Goal: Information Seeking & Learning: Learn about a topic

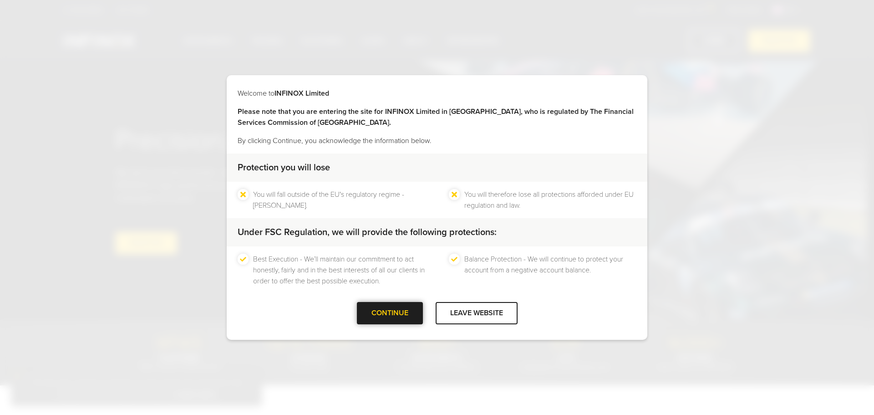
click at [390, 313] on div at bounding box center [390, 313] width 0 height 0
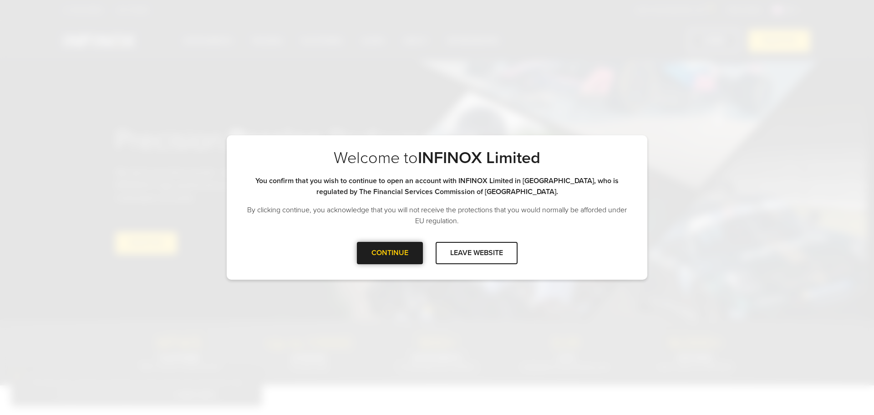
click at [390, 253] on div at bounding box center [390, 253] width 0 height 0
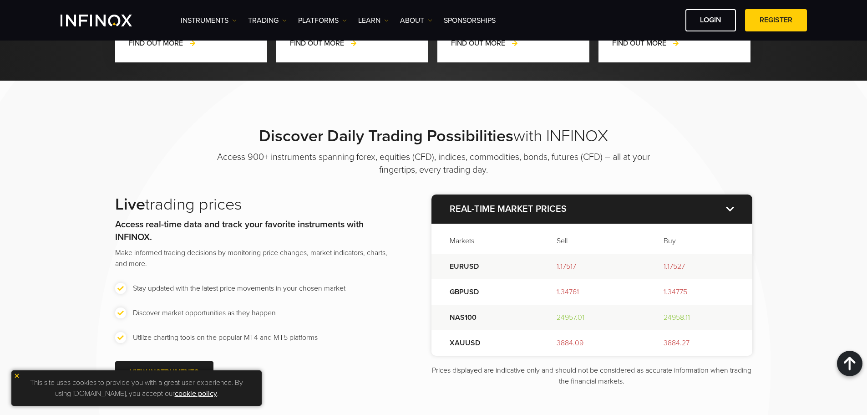
scroll to position [1138, 0]
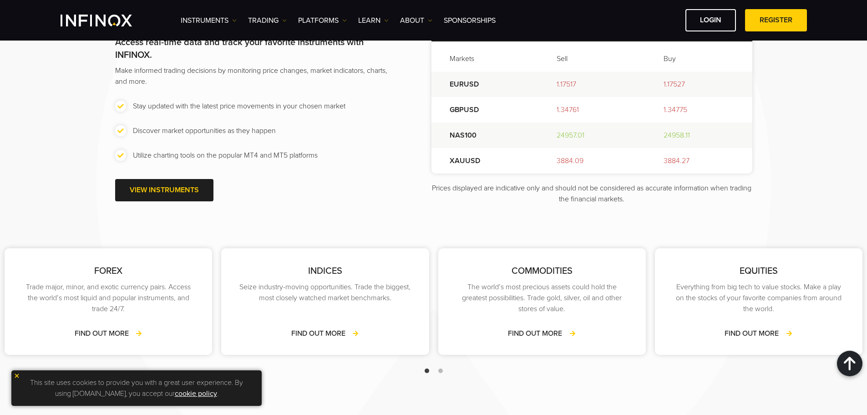
click at [14, 375] on img at bounding box center [17, 375] width 6 height 6
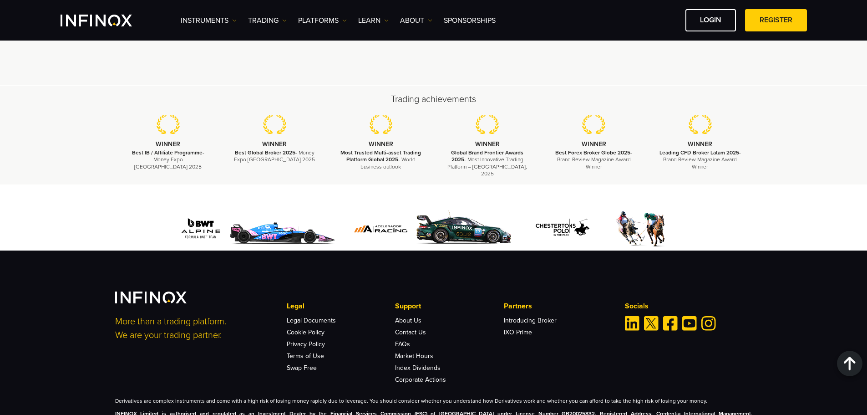
scroll to position [2769, 0]
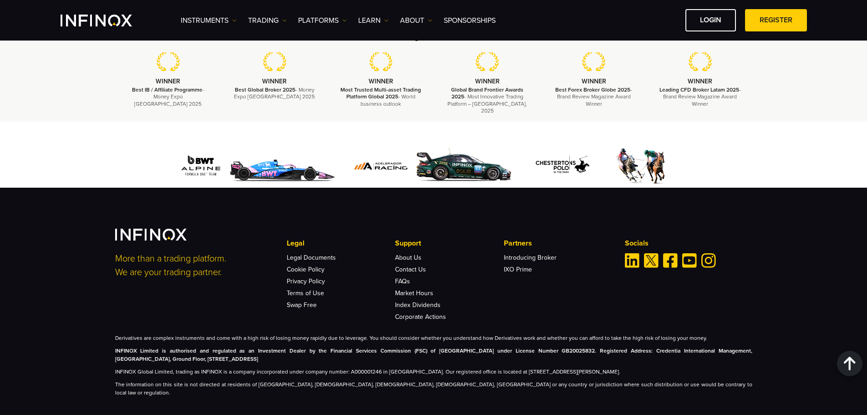
drag, startPoint x: 107, startPoint y: 364, endPoint x: 724, endPoint y: 361, distance: 616.2
click at [724, 361] on div "More than a trading platform. We are your trading partner. Legal Legal Document…" at bounding box center [433, 312] width 655 height 168
click at [438, 368] on p "INFINOX Global Limited, trading as INFINOX is a company incorporated under comp…" at bounding box center [433, 371] width 637 height 8
drag, startPoint x: 408, startPoint y: 368, endPoint x: 394, endPoint y: 364, distance: 14.7
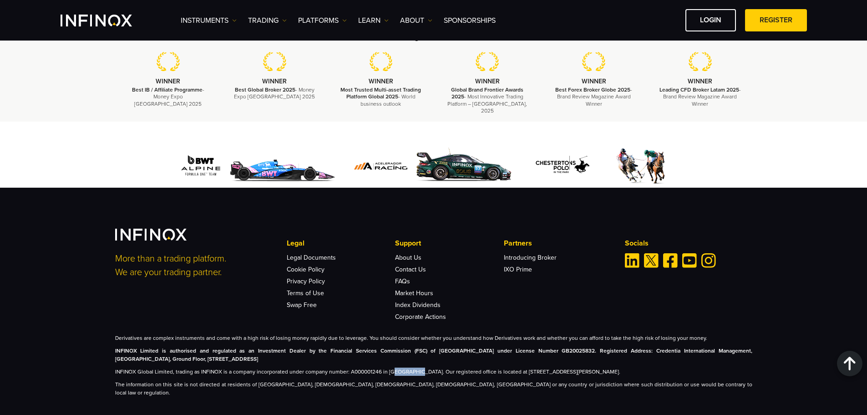
click at [391, 367] on p "INFINOX Global Limited, trading as INFINOX is a company incorporated under comp…" at bounding box center [433, 371] width 637 height 8
click at [421, 370] on div "Derivatives are complex instruments and come with a high risk of losing money r…" at bounding box center [433, 365] width 637 height 63
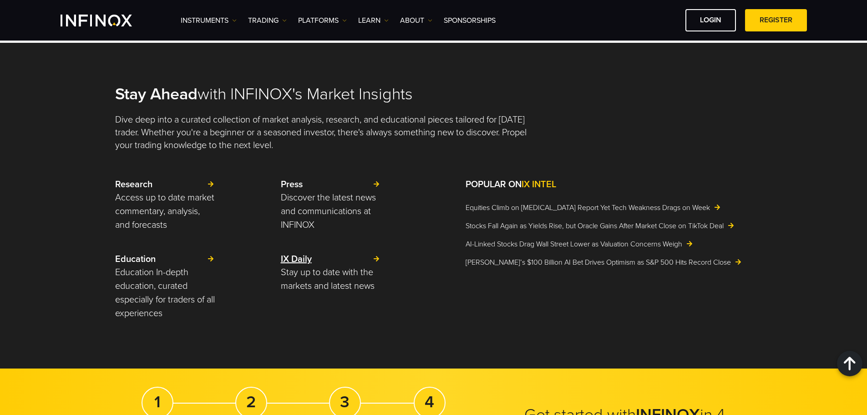
scroll to position [2041, 0]
